Goal: Task Accomplishment & Management: Manage account settings

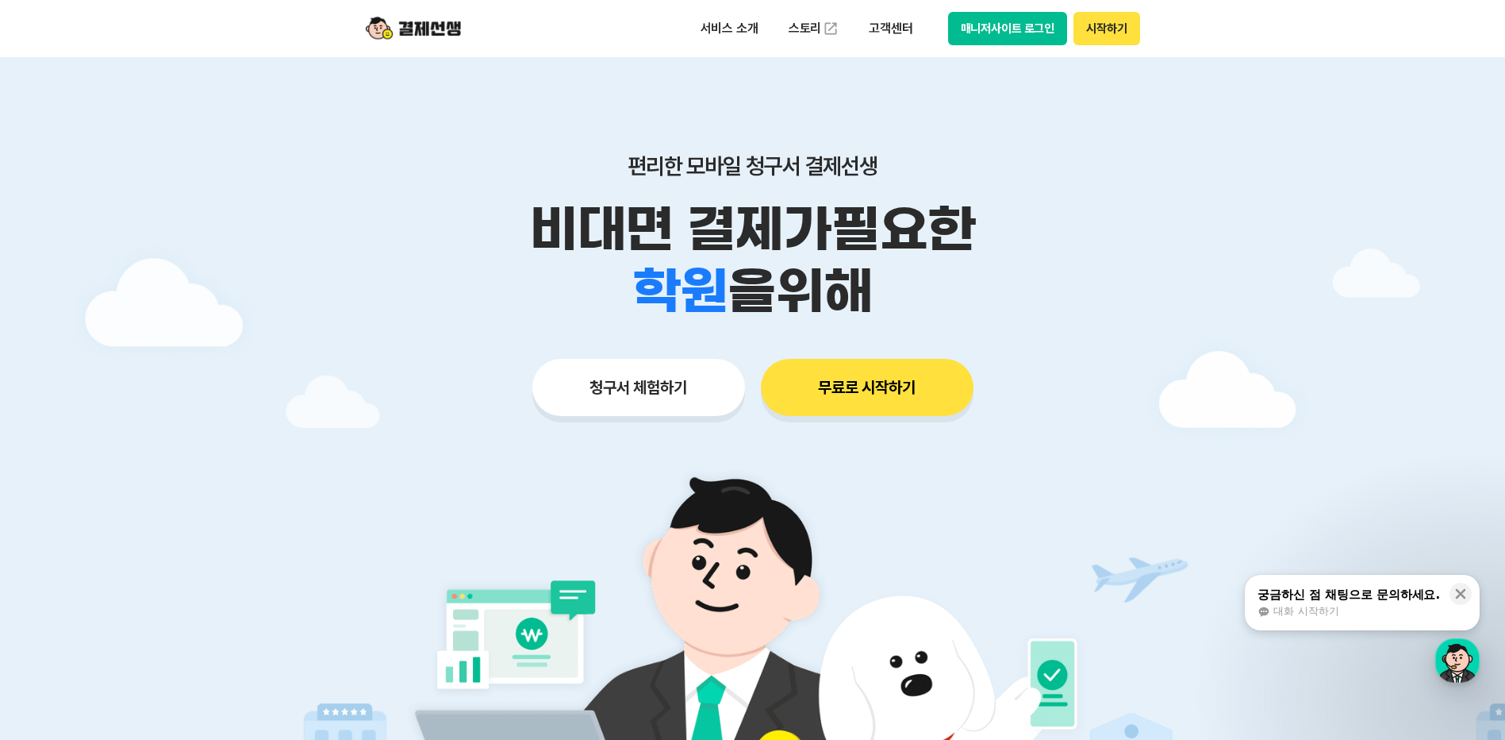
click at [1010, 23] on button "매니저사이트 로그인" at bounding box center [1008, 28] width 120 height 33
click at [1013, 30] on button "매니저사이트 로그인" at bounding box center [1008, 28] width 120 height 33
